Goal: Find specific page/section: Find specific page/section

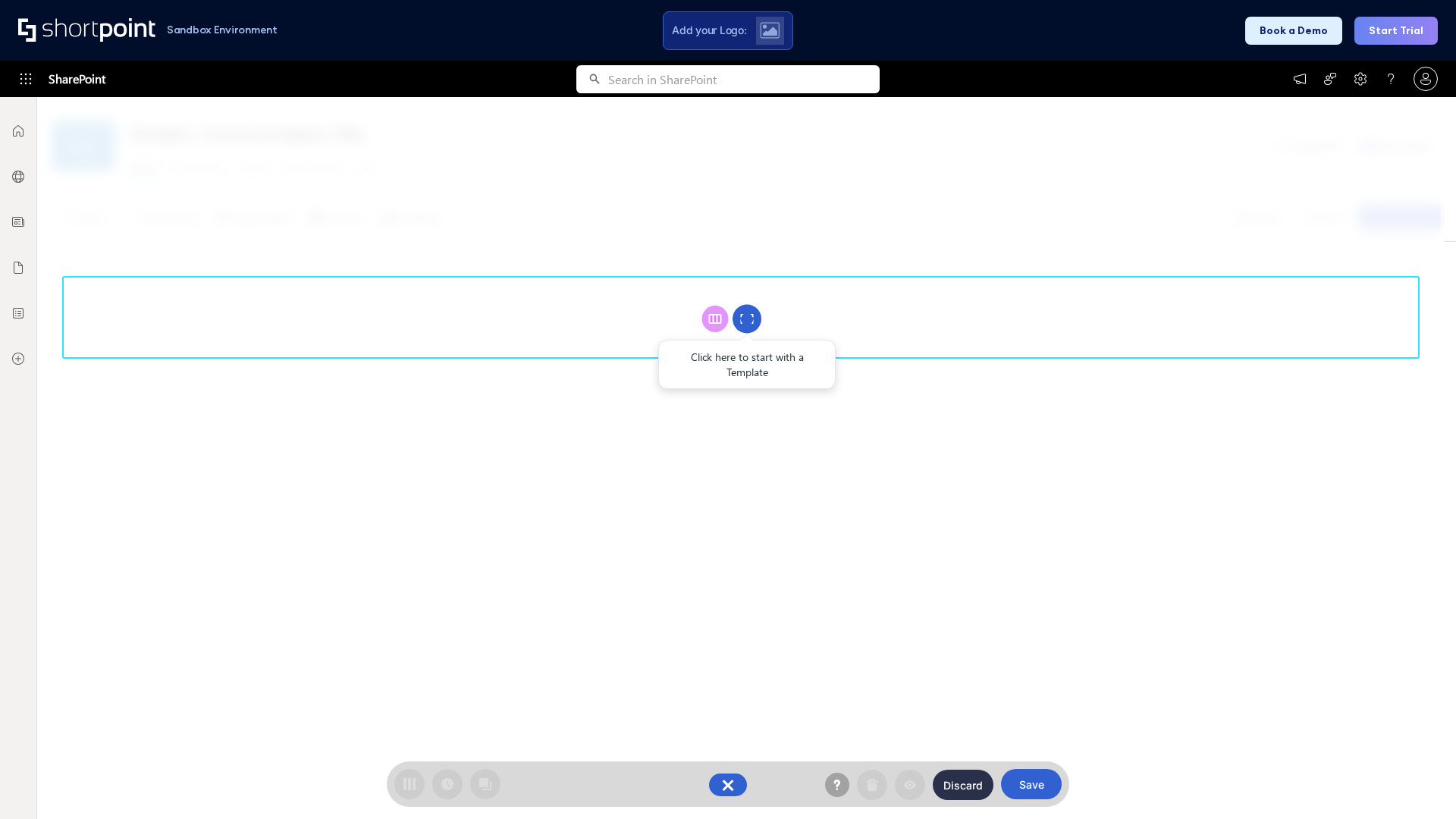
click at [747, 318] on circle at bounding box center [747, 319] width 29 height 29
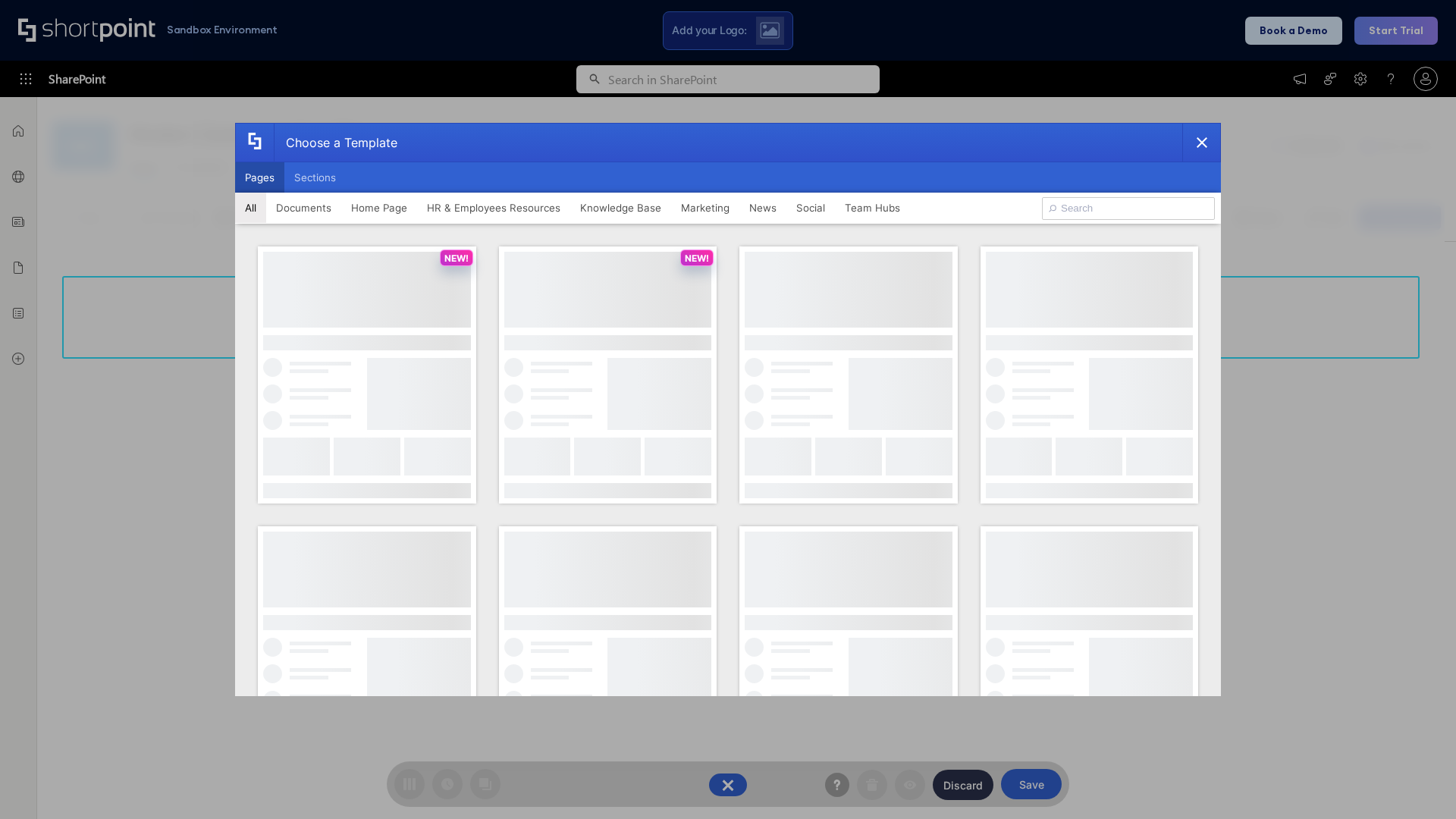
click at [259, 178] on button "Pages" at bounding box center [260, 178] width 50 height 30
type input "Knowledge Portal 2"
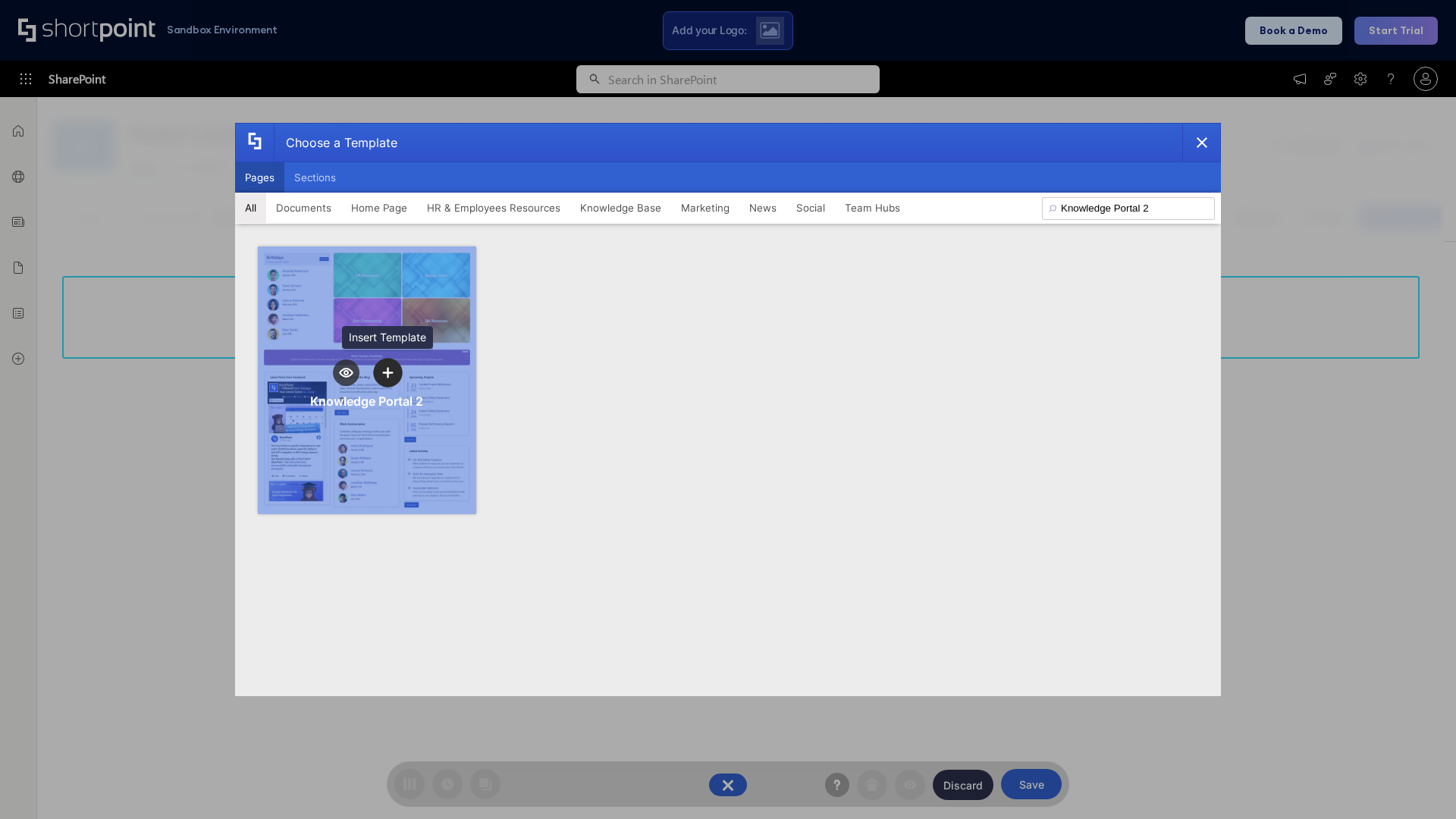
click at [388, 373] on icon "template selector" at bounding box center [387, 372] width 10 height 10
